Goal: Check status: Check status

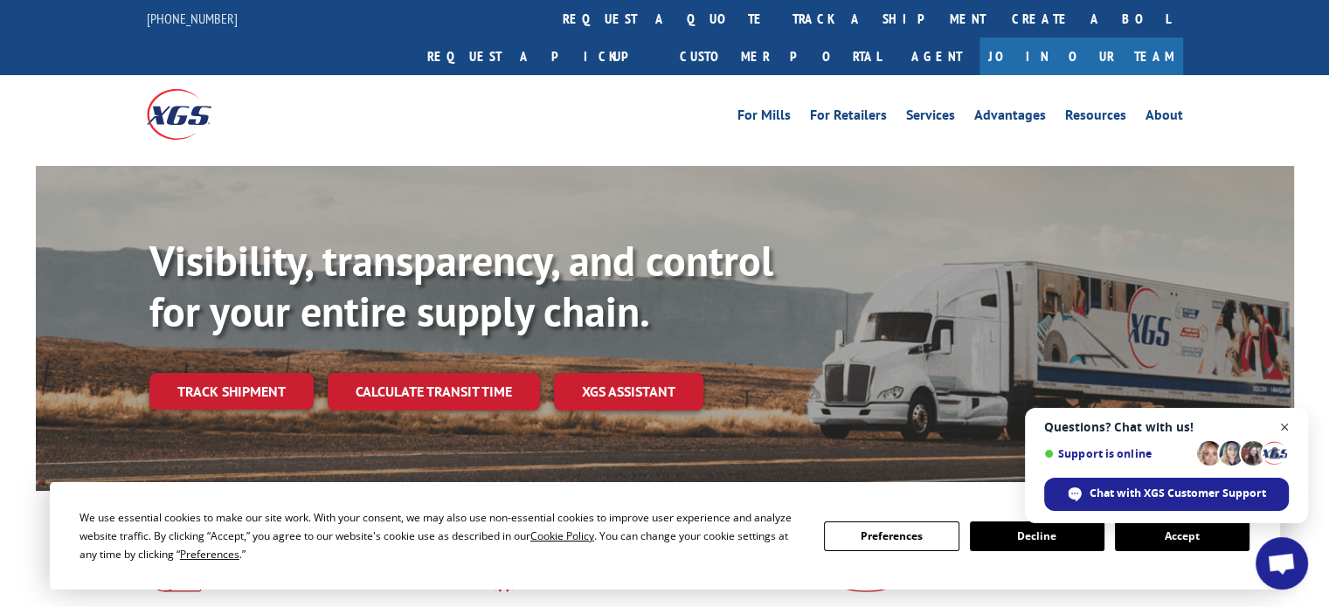
click at [1281, 421] on span "Open chat" at bounding box center [1285, 428] width 22 height 22
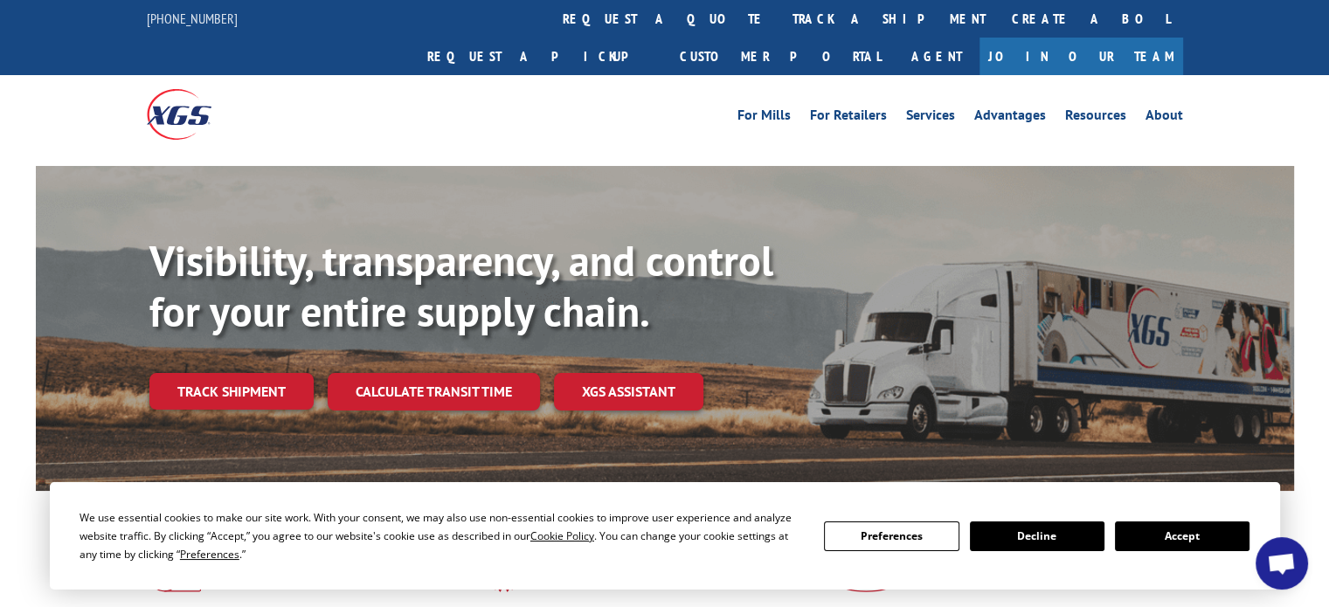
click at [1161, 529] on button "Accept" at bounding box center [1182, 537] width 135 height 30
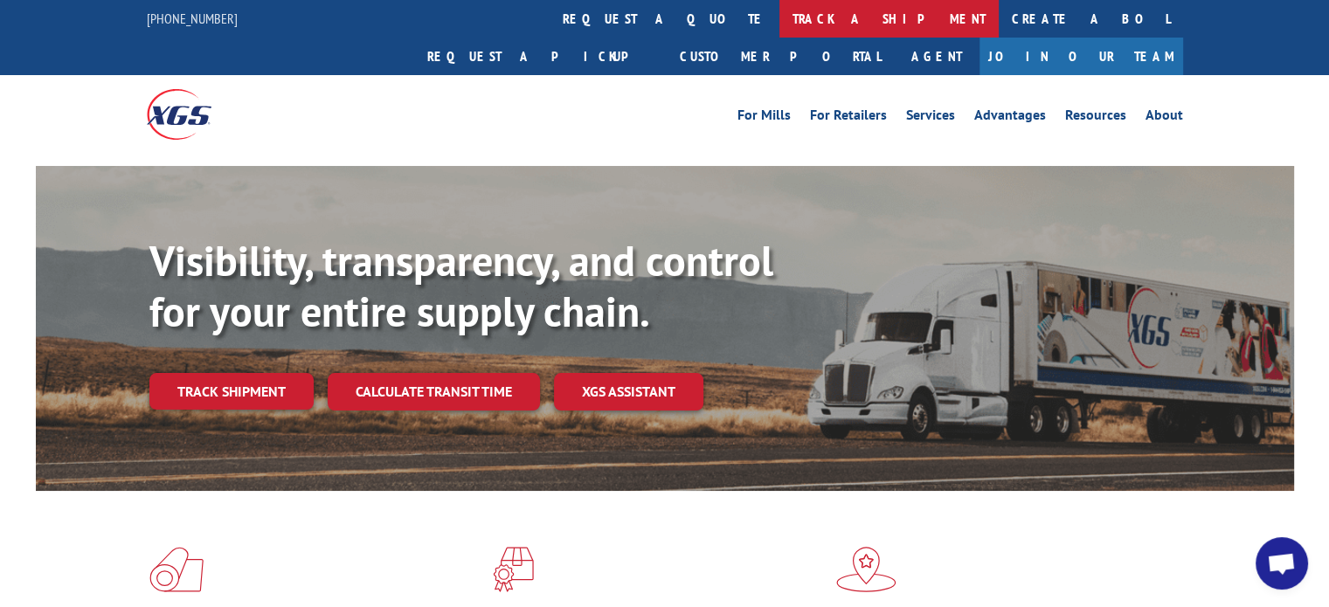
click at [779, 18] on link "track a shipment" at bounding box center [888, 19] width 219 height 38
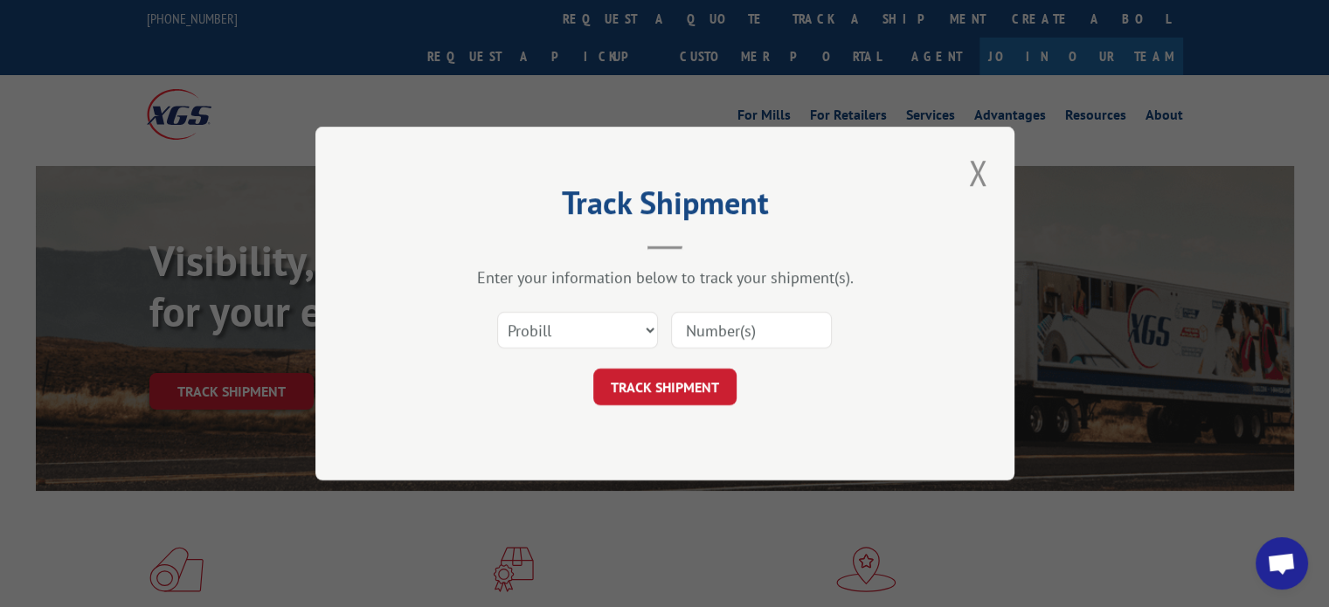
click at [698, 328] on input at bounding box center [751, 330] width 161 height 37
type input "17462639"
click at [663, 380] on button "TRACK SHIPMENT" at bounding box center [664, 387] width 143 height 37
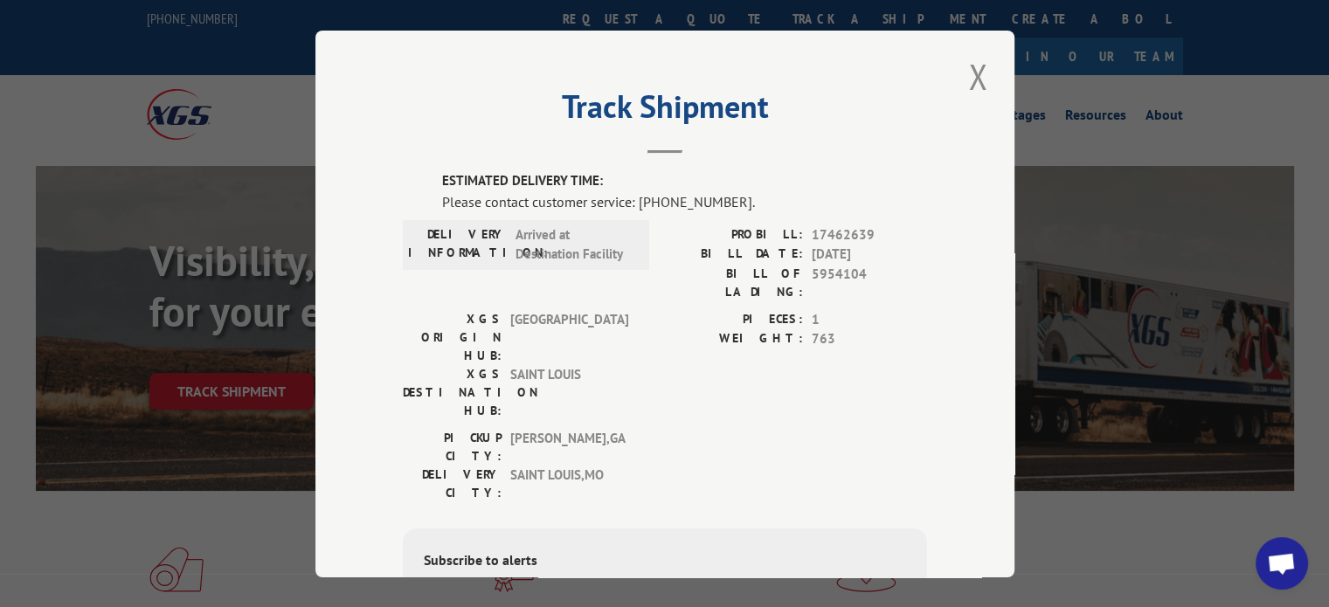
scroll to position [35, 0]
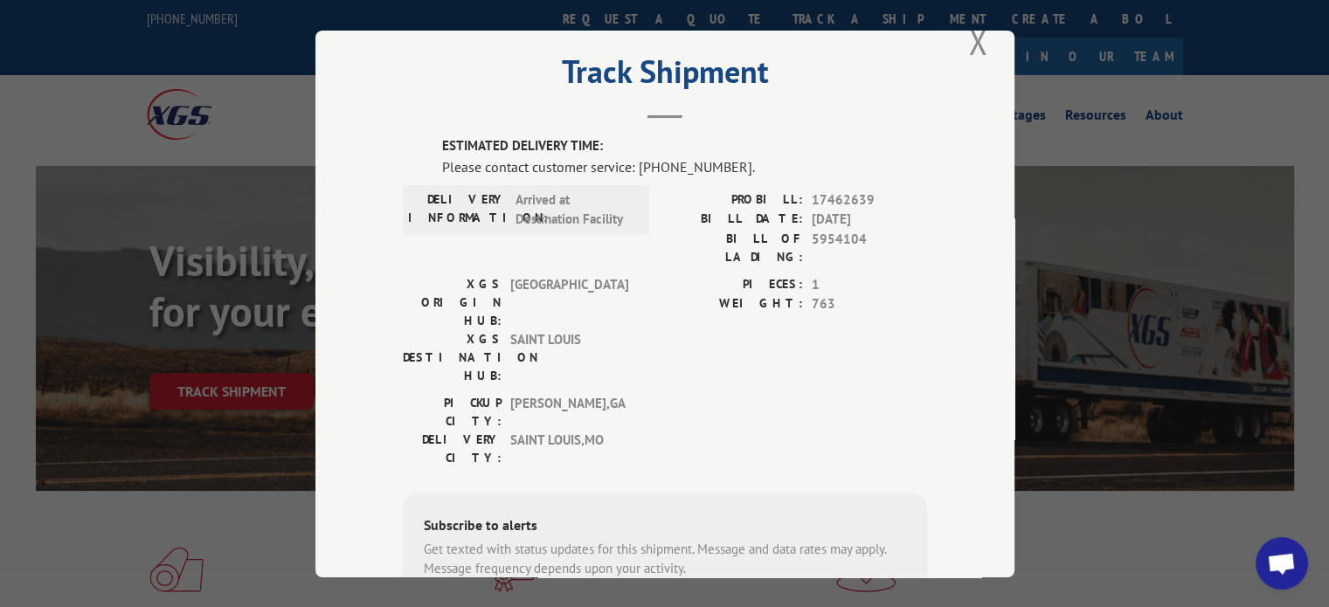
type input "[PHONE_NUMBER]"
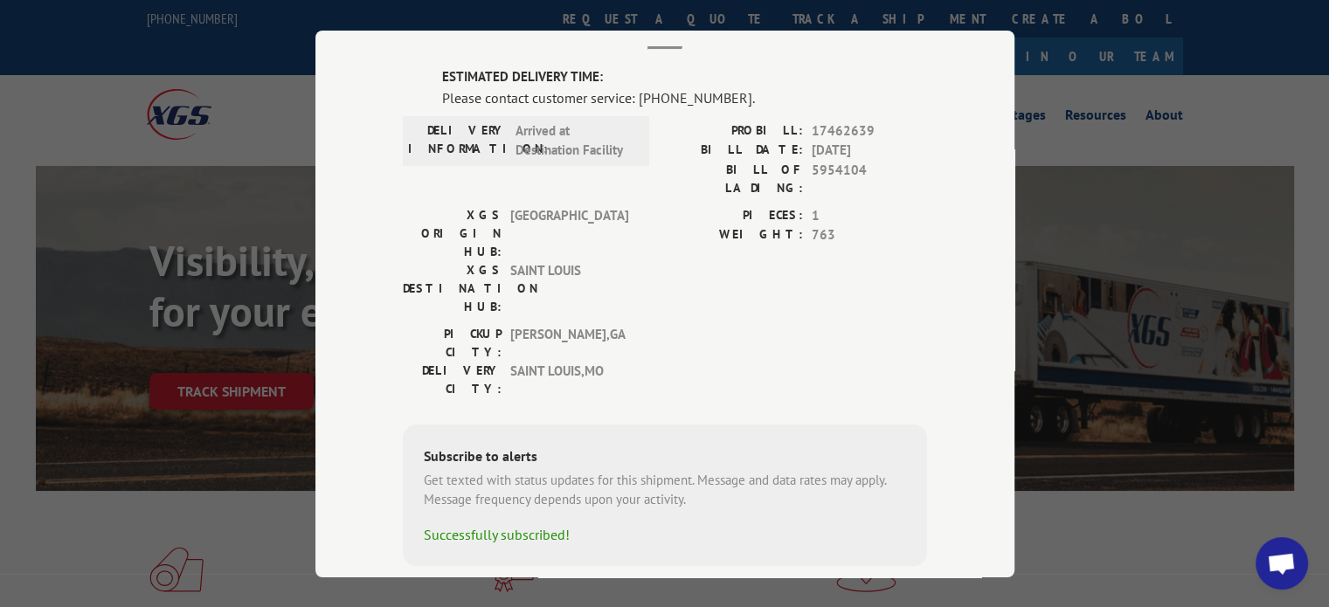
scroll to position [108, 0]
